Goal: Navigation & Orientation: Understand site structure

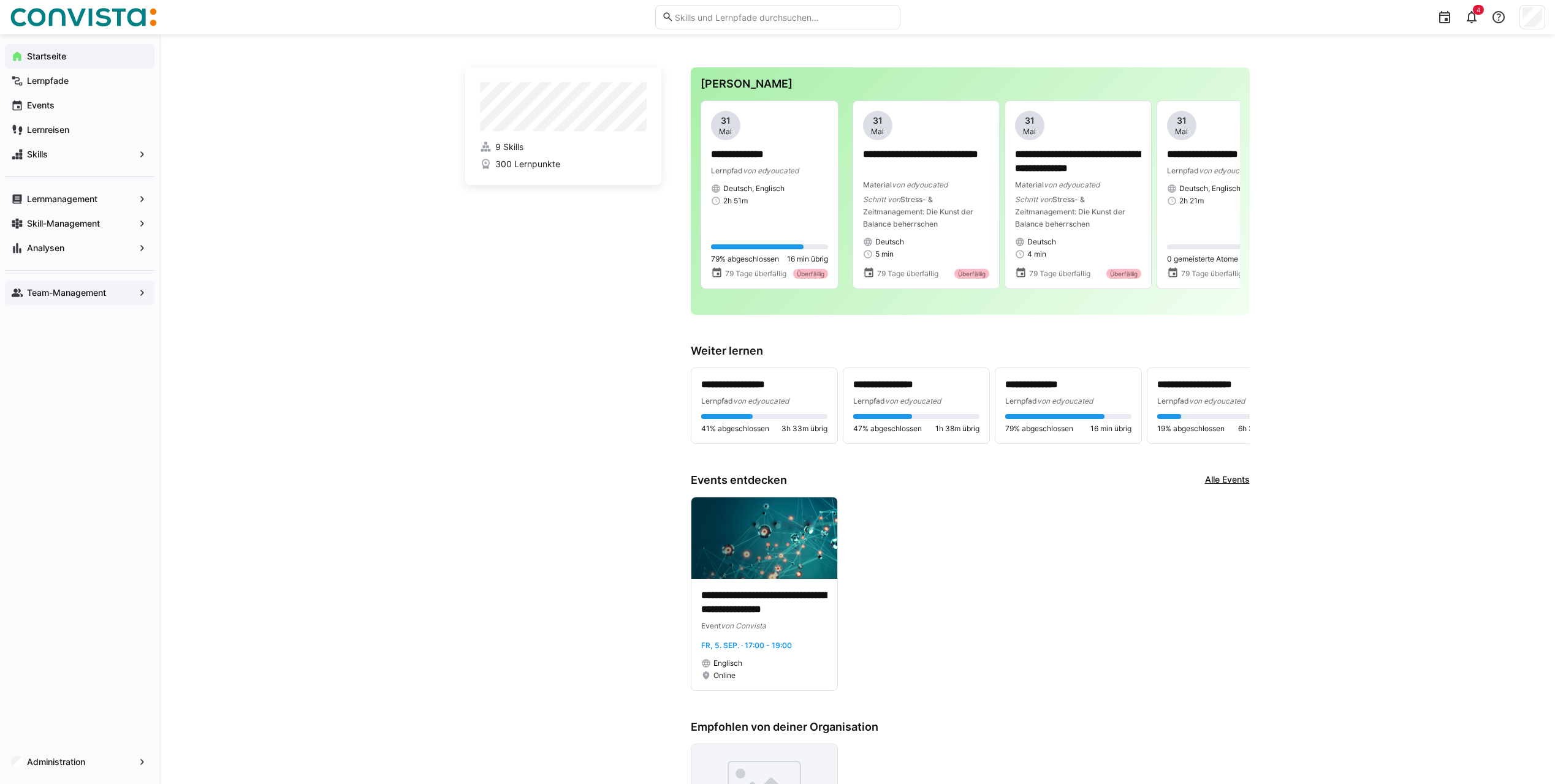
click at [109, 294] on span "Team-Management" at bounding box center [80, 292] width 109 height 12
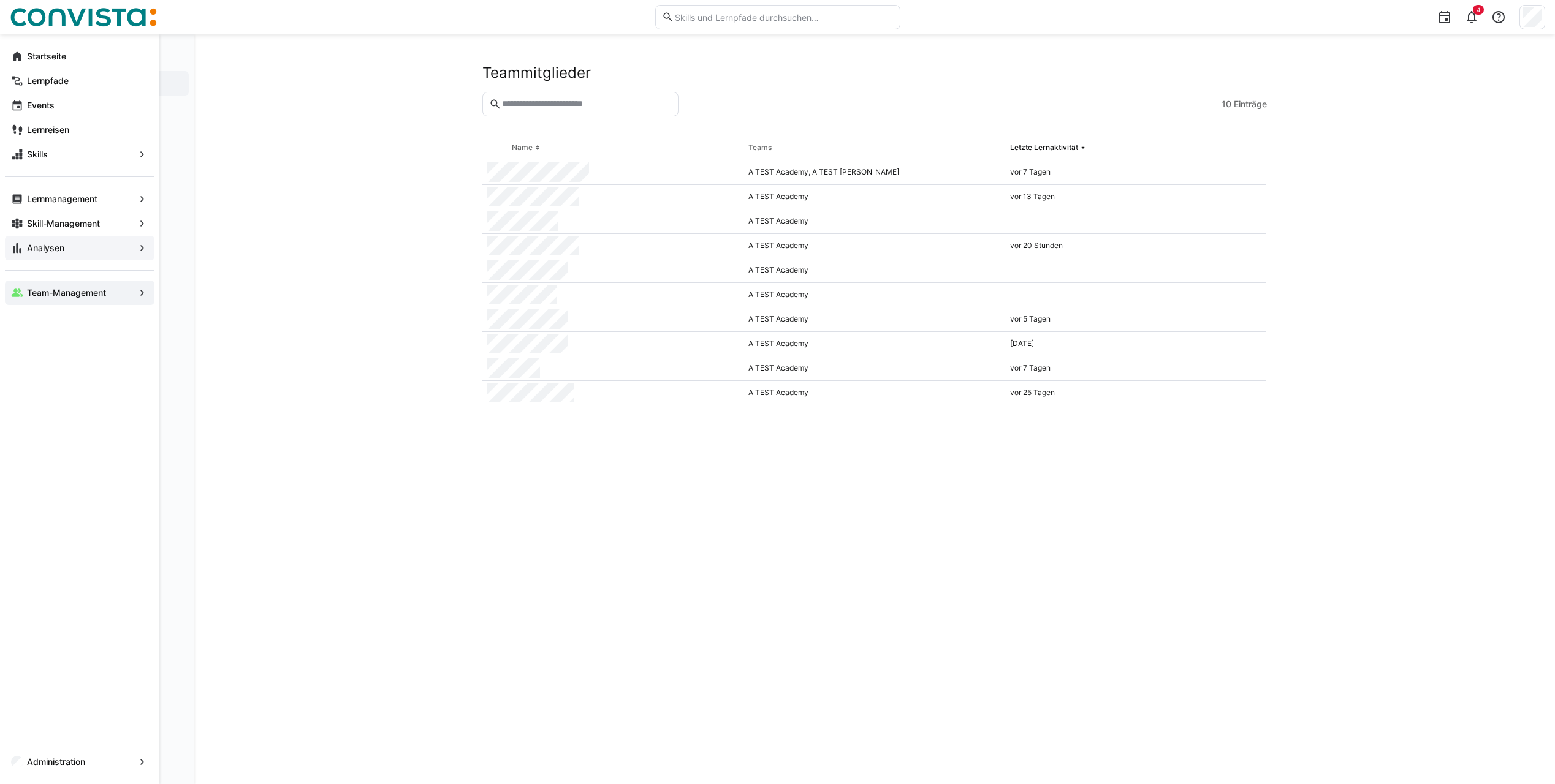
click at [88, 247] on span "Analysen" at bounding box center [80, 248] width 109 height 12
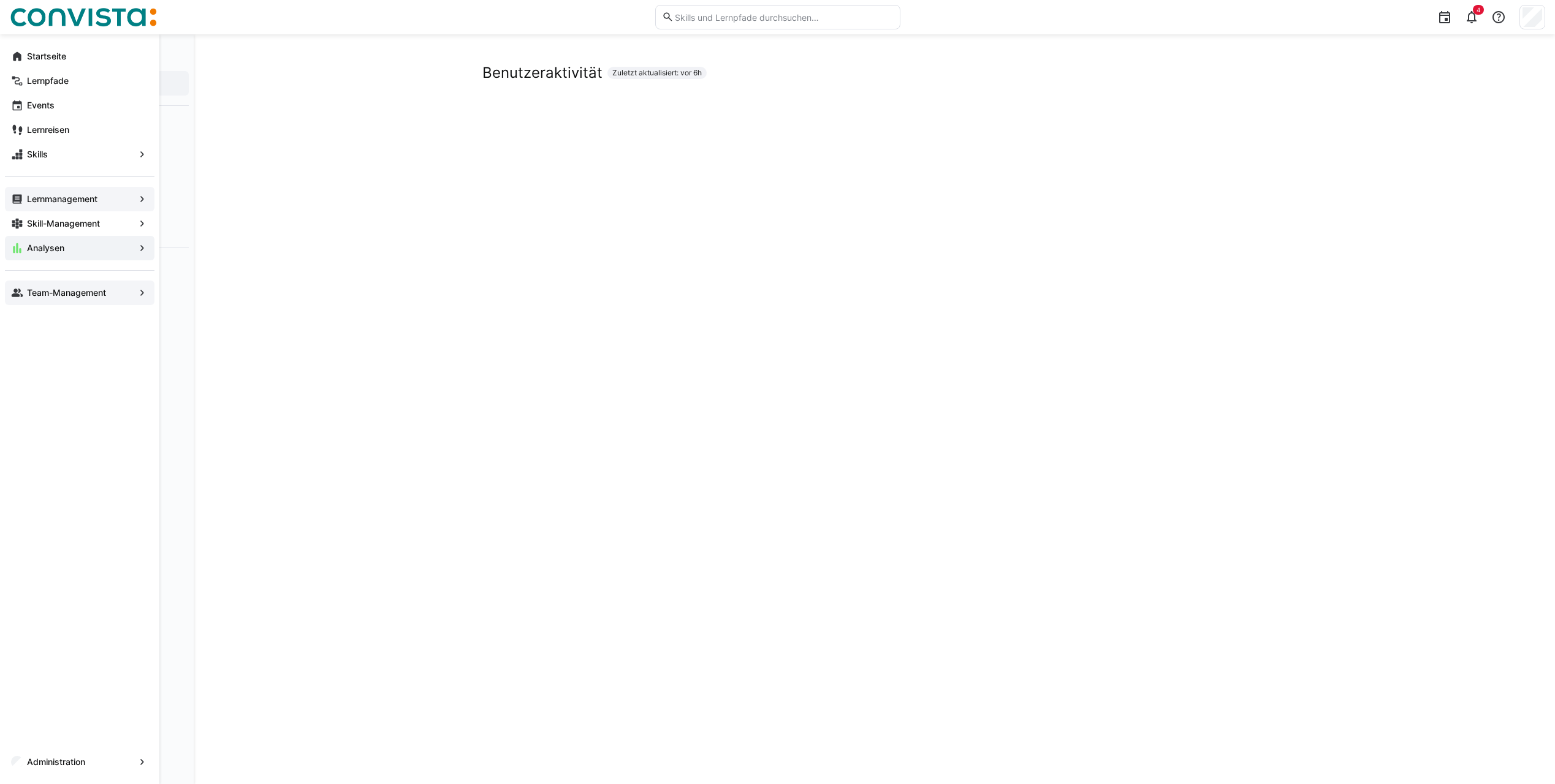
click at [0, 0] on app-navigation-label "Lernmanagement" at bounding box center [0, 0] width 0 height 0
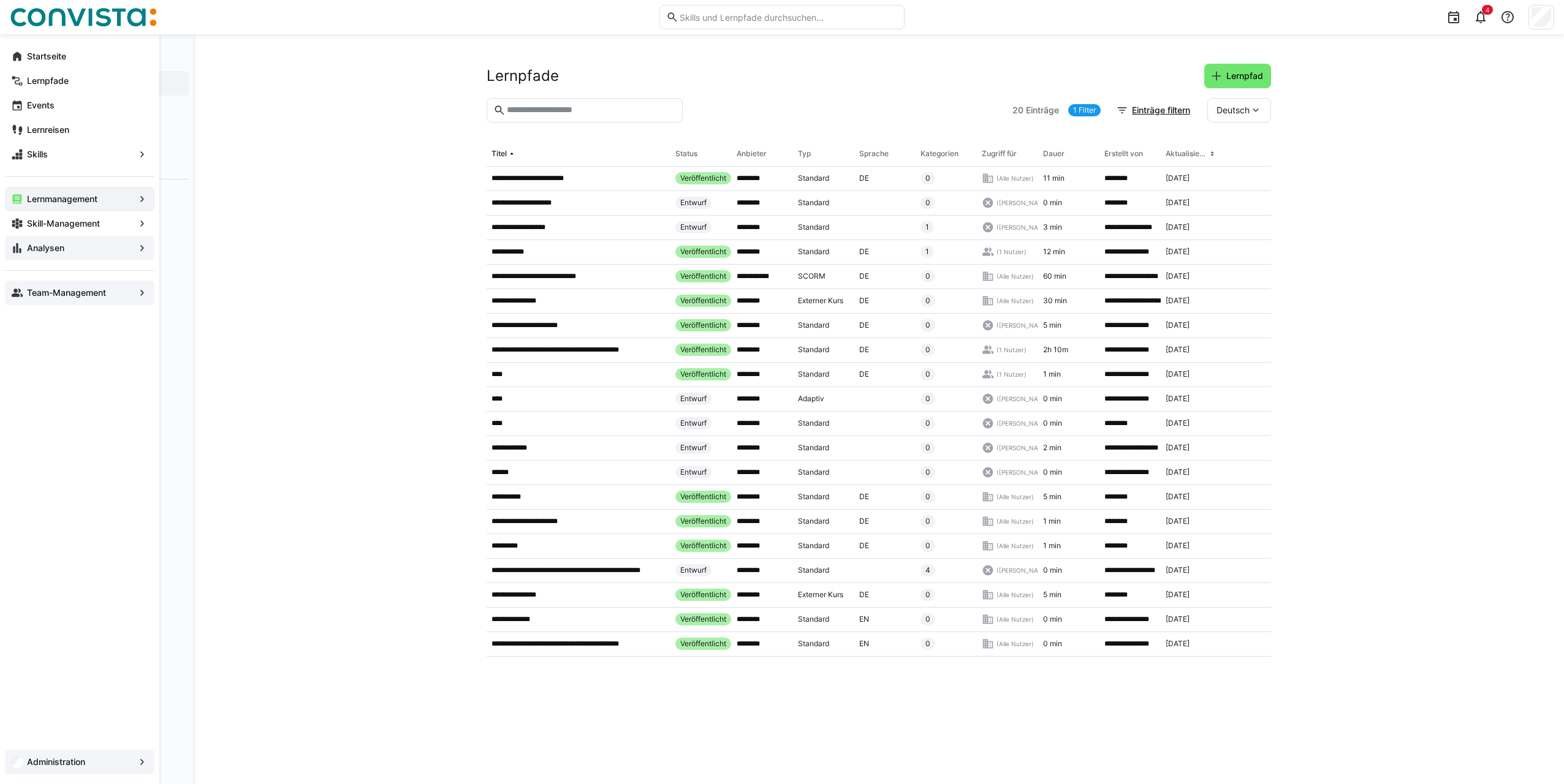
click at [134, 769] on div "Administration" at bounding box center [80, 762] width 150 height 25
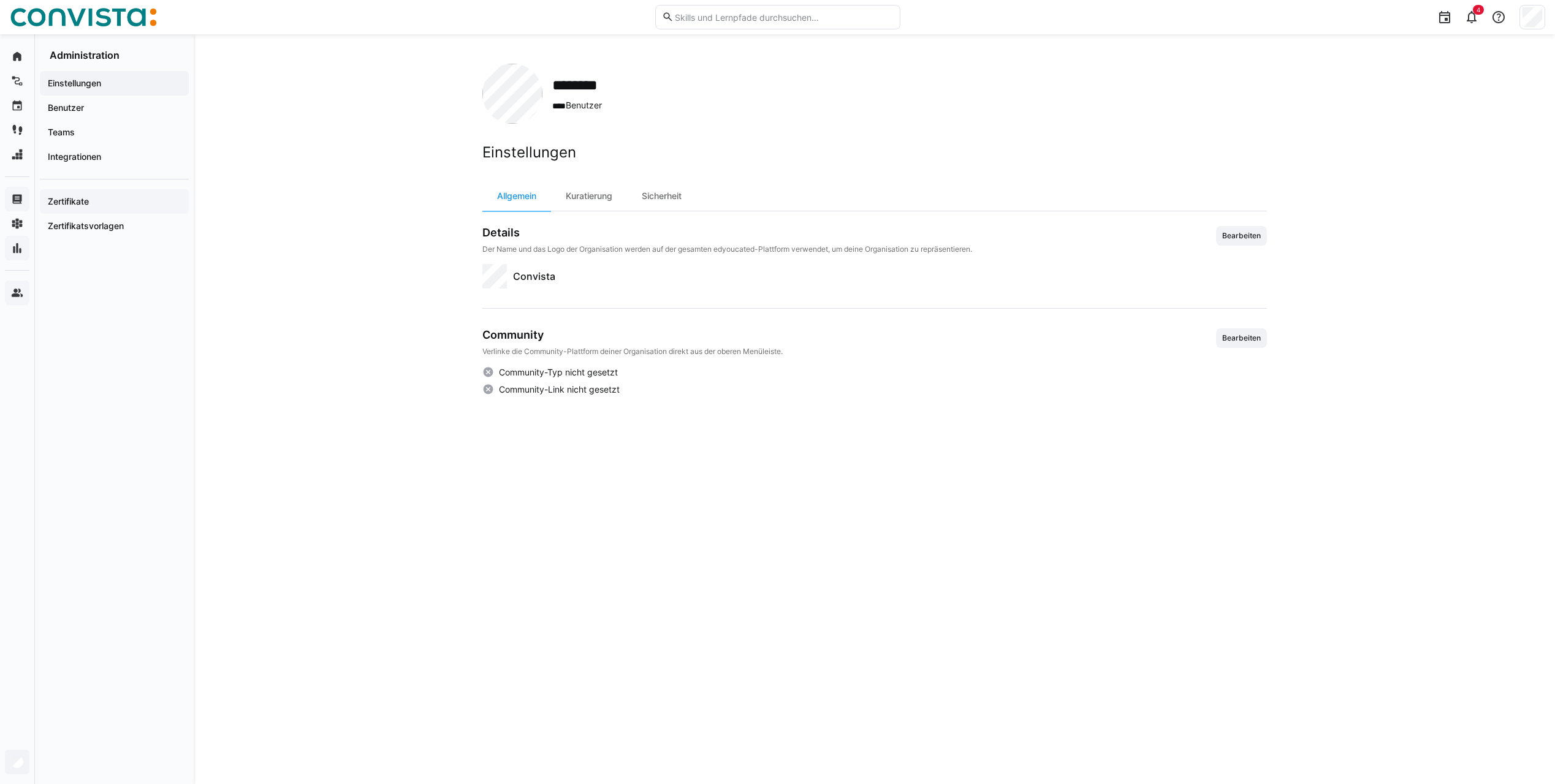
click at [114, 196] on span "Zertifikate" at bounding box center [114, 201] width 137 height 12
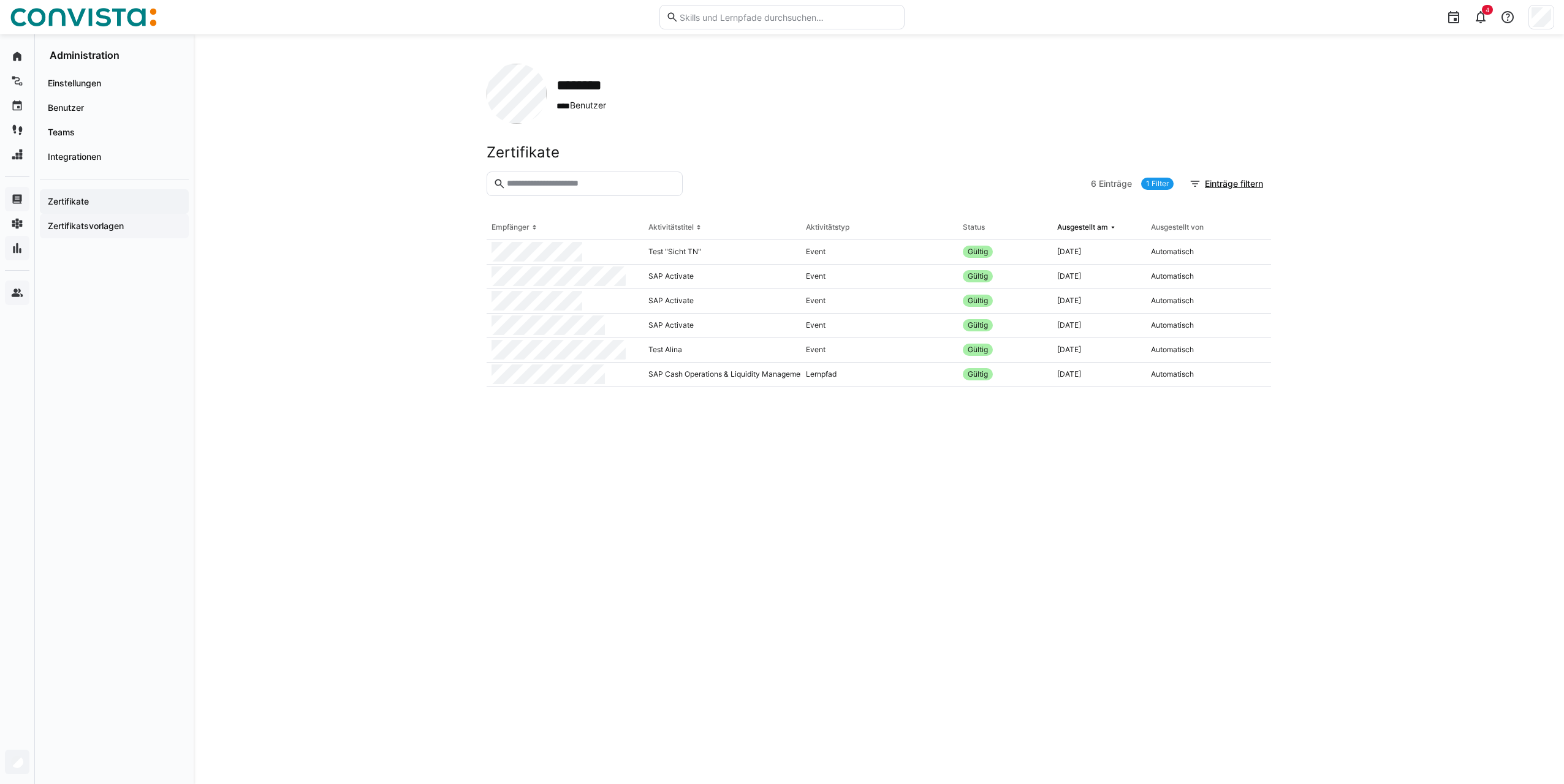
click at [0, 0] on app-navigation-label "Zertifikatsvorlagen" at bounding box center [0, 0] width 0 height 0
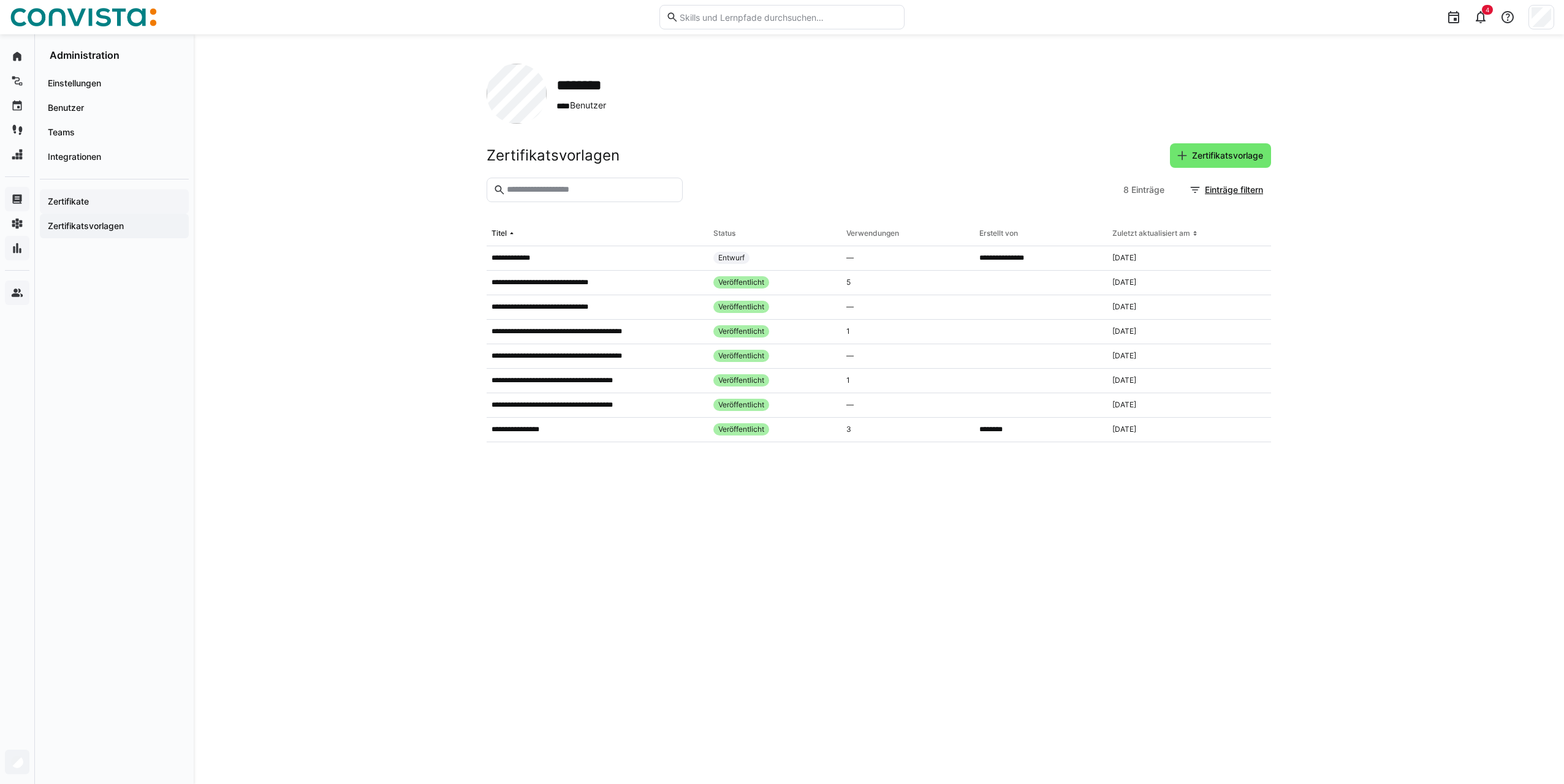
click at [90, 203] on span "Zertifikate" at bounding box center [114, 201] width 136 height 12
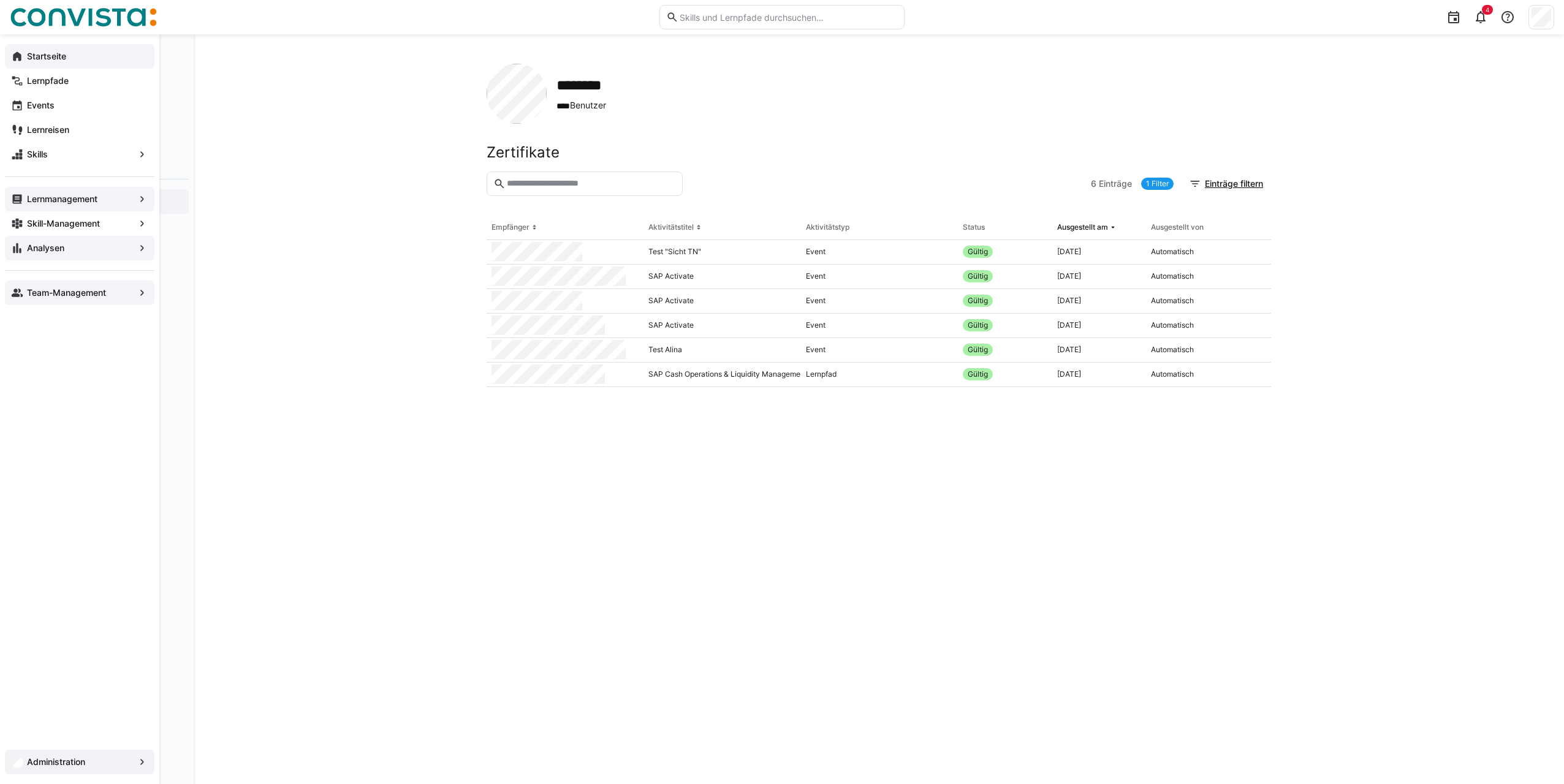
click at [0, 0] on app-navigation-label "Startseite" at bounding box center [0, 0] width 0 height 0
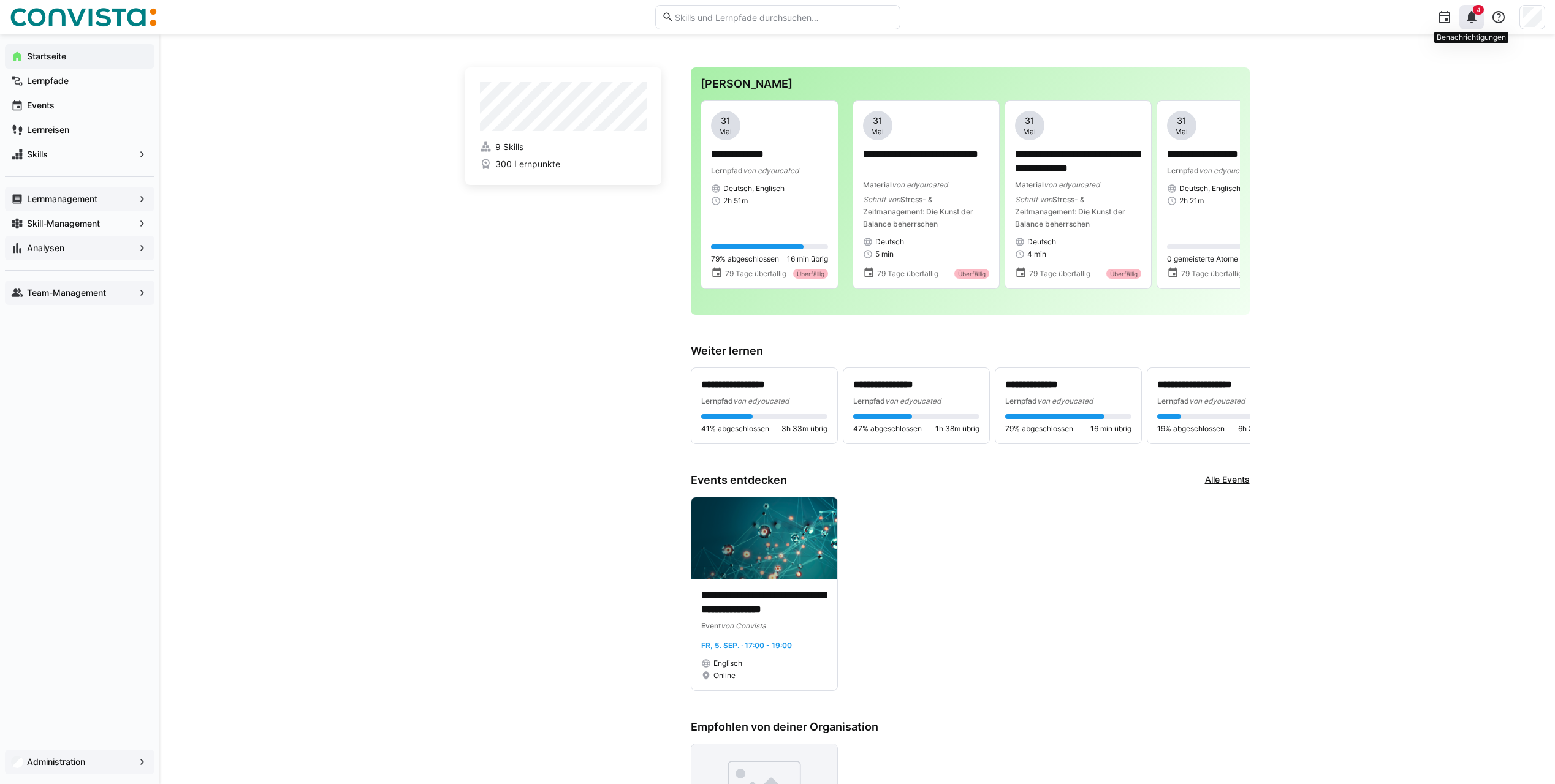
click at [1473, 22] on eds-icon at bounding box center [1472, 17] width 15 height 15
